Goal: Communication & Community: Connect with others

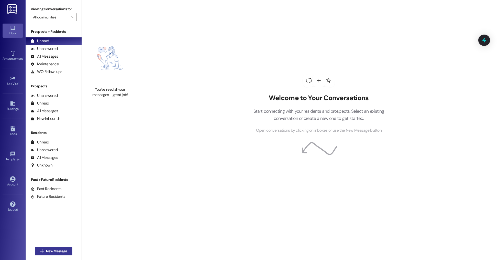
click at [46, 250] on span "New Message" at bounding box center [56, 250] width 21 height 5
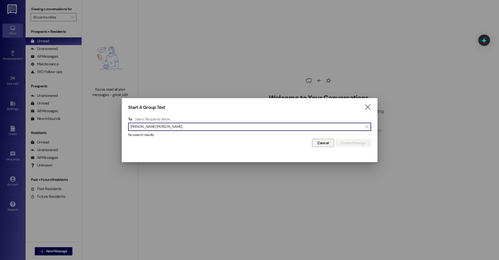
type input "[PERSON_NAME] [PERSON_NAME]"
drag, startPoint x: 329, startPoint y: 146, endPoint x: 323, endPoint y: 146, distance: 5.9
click at [329, 146] on button "Cancel" at bounding box center [323, 143] width 22 height 8
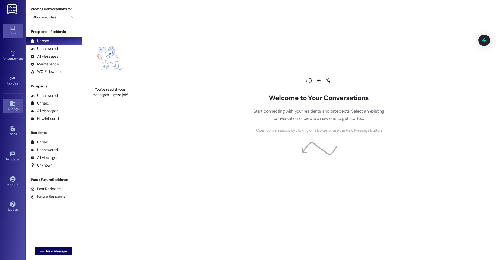
click at [18, 112] on link "Buildings" at bounding box center [13, 106] width 20 height 14
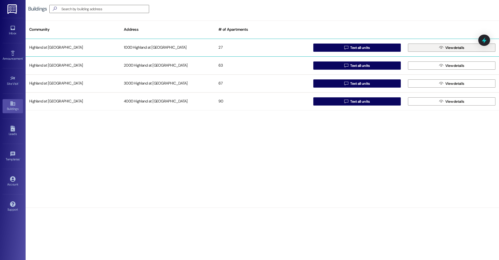
click at [435, 46] on button " View details" at bounding box center [451, 47] width 87 height 8
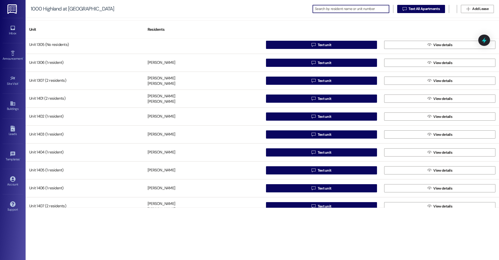
scroll to position [303, 0]
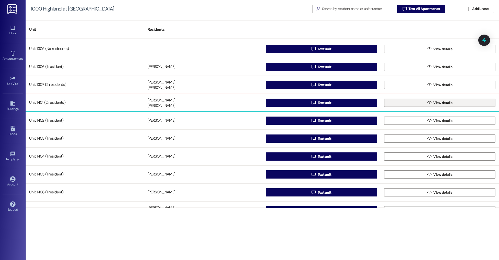
click at [463, 104] on button " View details" at bounding box center [439, 102] width 111 height 8
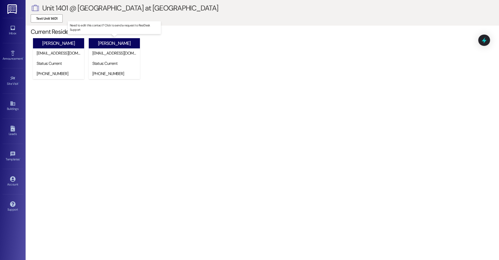
click at [112, 43] on div "[PERSON_NAME]" at bounding box center [114, 43] width 33 height 5
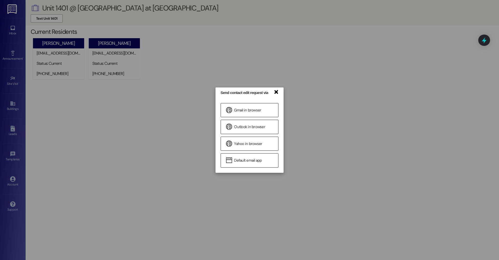
click at [278, 92] on link "×" at bounding box center [275, 91] width 5 height 5
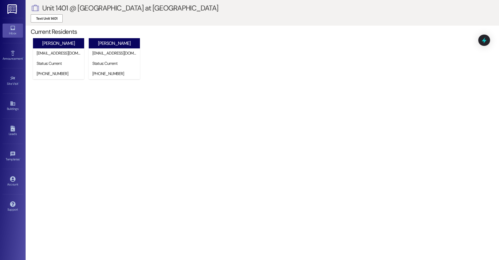
click at [16, 33] on div "Inbox" at bounding box center [13, 33] width 26 height 5
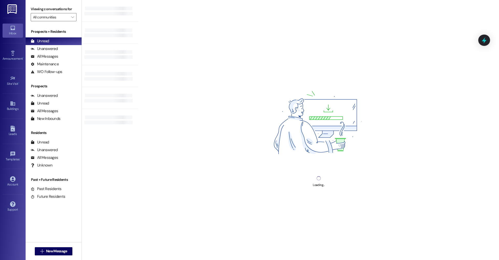
click at [61, 246] on div " New Message" at bounding box center [54, 250] width 38 height 13
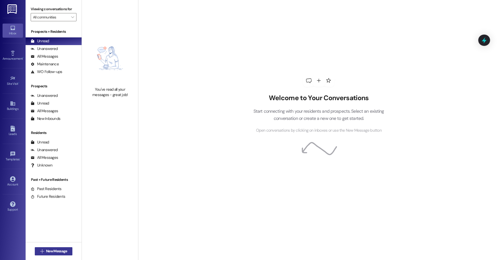
click at [60, 252] on span "New Message" at bounding box center [56, 250] width 21 height 5
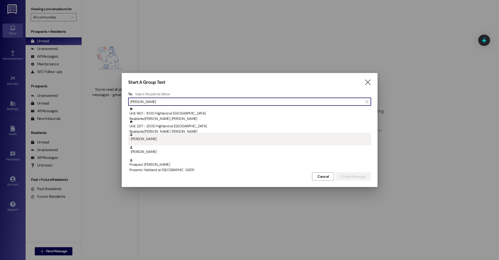
type input "[PERSON_NAME]"
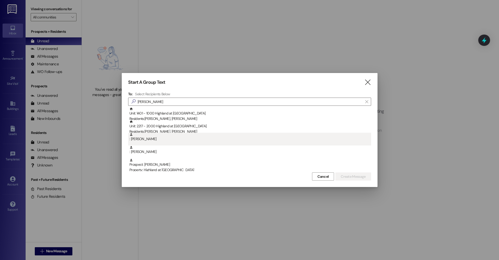
click at [162, 141] on div ": [PERSON_NAME]" at bounding box center [250, 136] width 242 height 9
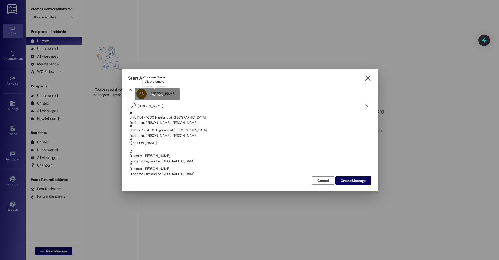
click at [154, 94] on div "SS [PERSON_NAME] [PERSON_NAME] click to remove" at bounding box center [157, 93] width 44 height 13
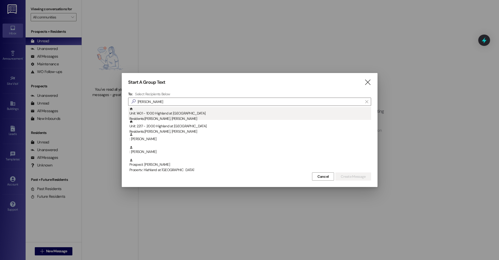
click at [166, 116] on div "Unit: 1401 - 1000 Highland at [GEOGRAPHIC_DATA] Residents: [PERSON_NAME], [PERS…" at bounding box center [250, 114] width 242 height 15
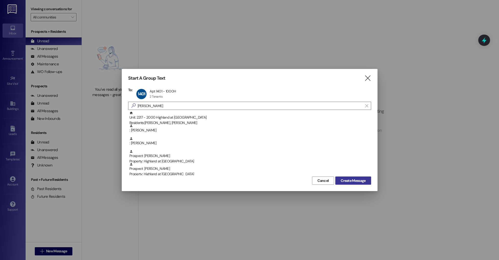
click at [351, 182] on span "Create Message" at bounding box center [353, 180] width 25 height 5
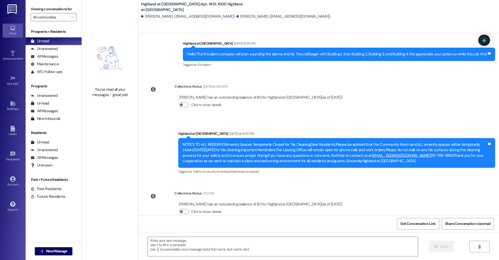
scroll to position [108, 0]
